Goal: Information Seeking & Learning: Learn about a topic

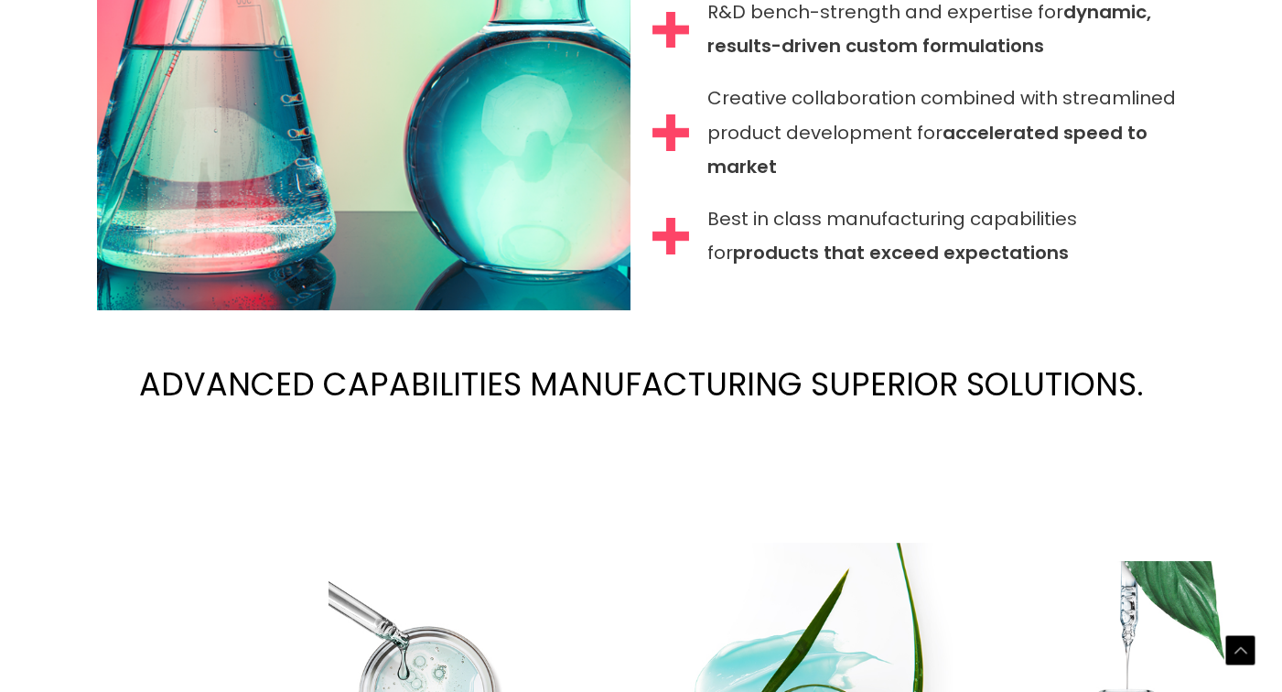
scroll to position [1942, 0]
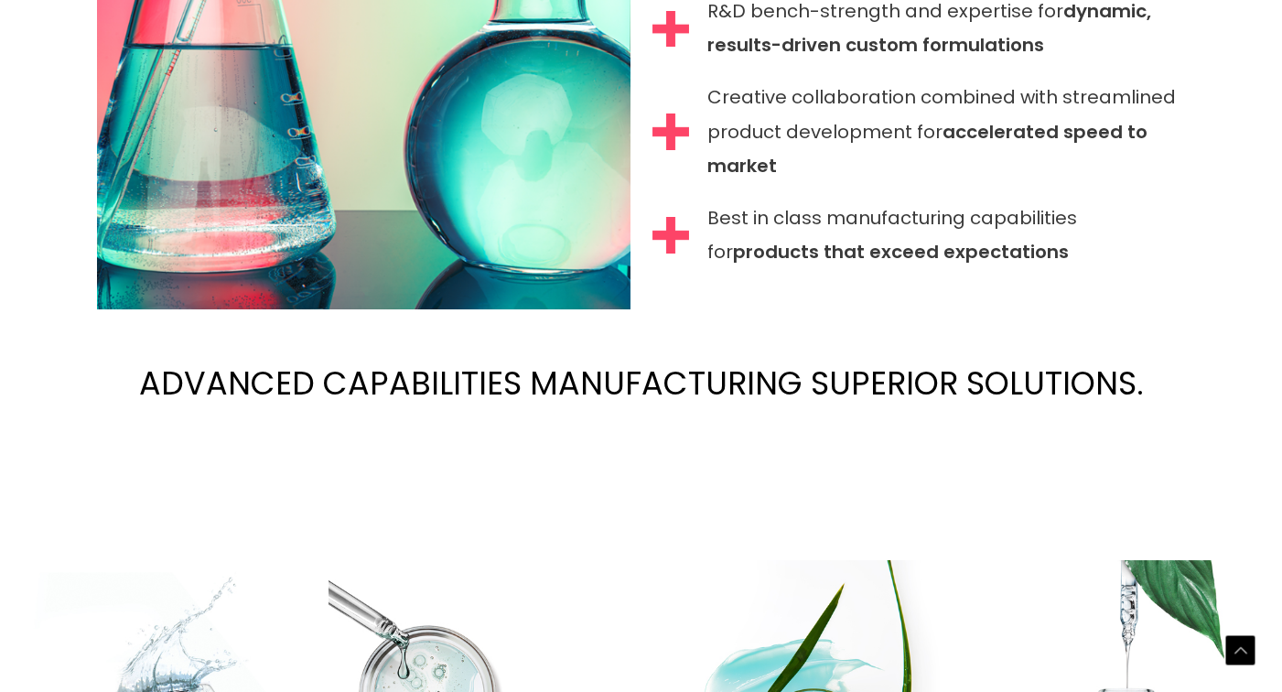
click at [1015, 444] on h2 "ADVANCED CAPABILITIES MANUFACTURING SUPERIOR SOLUTIONS." at bounding box center [641, 383] width 1282 height 122
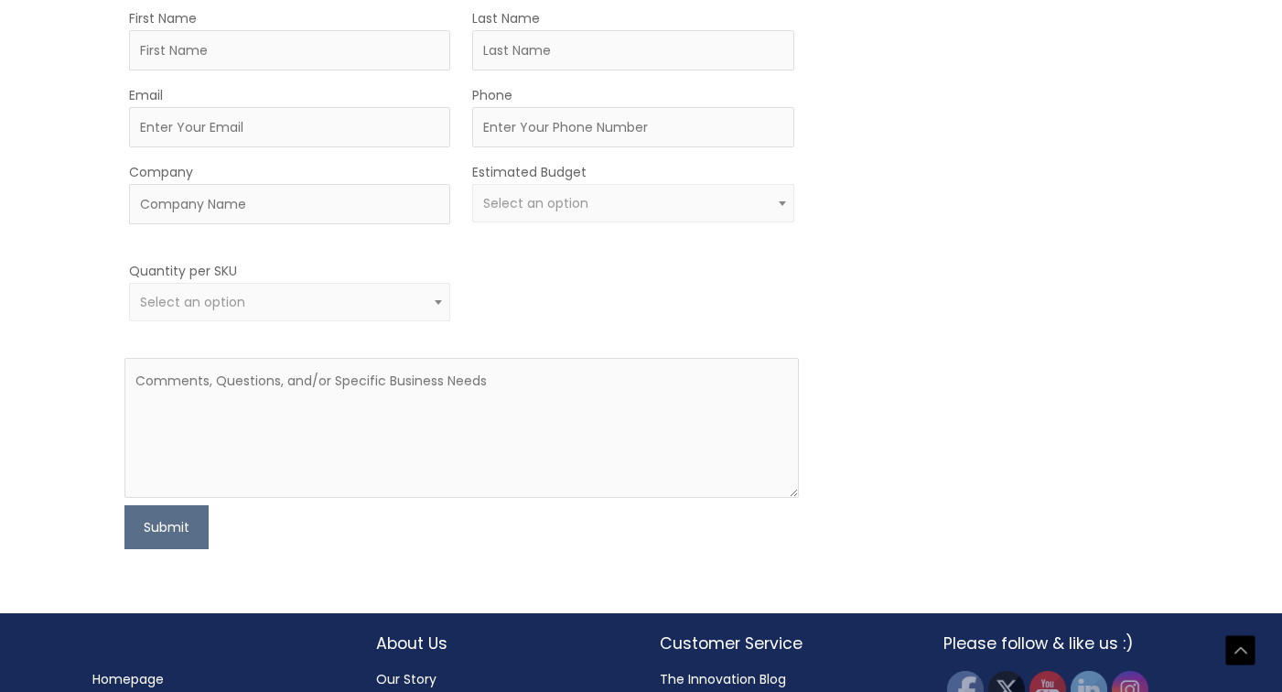
scroll to position [1325, 0]
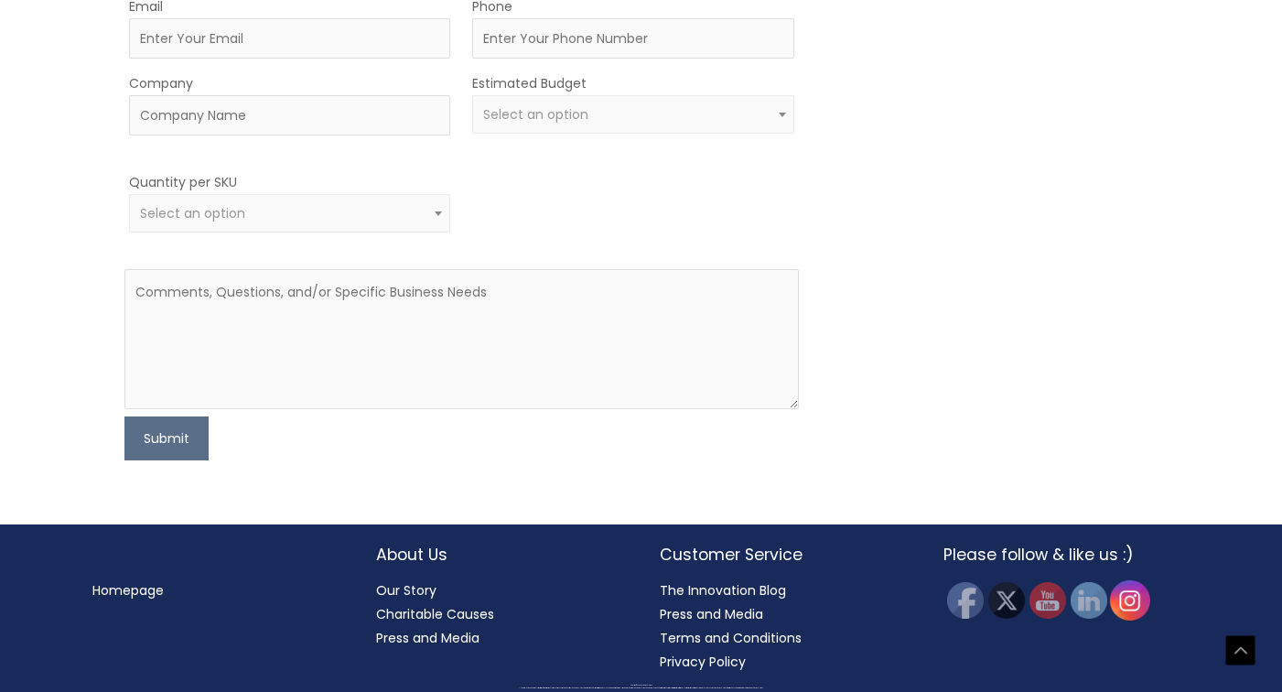
click at [1129, 596] on img at bounding box center [1129, 600] width 40 height 40
